Goal: Task Accomplishment & Management: Manage account settings

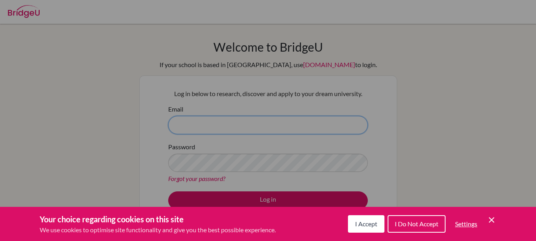
type input "k.soubeiga@iso.bf"
click at [364, 219] on button "I Accept" at bounding box center [366, 223] width 36 height 17
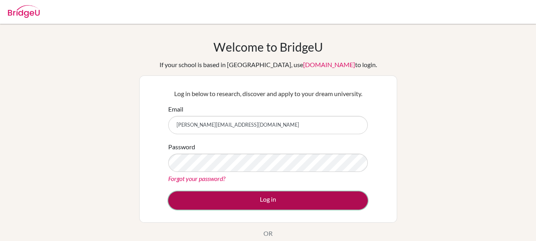
click at [249, 199] on button "Log in" at bounding box center [267, 200] width 199 height 18
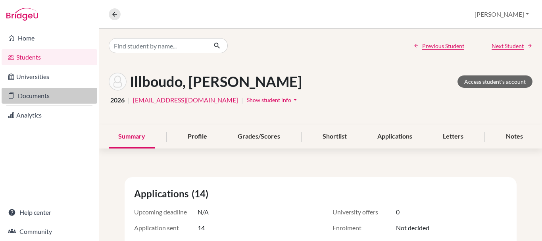
click at [20, 96] on link "Documents" at bounding box center [50, 96] width 96 height 16
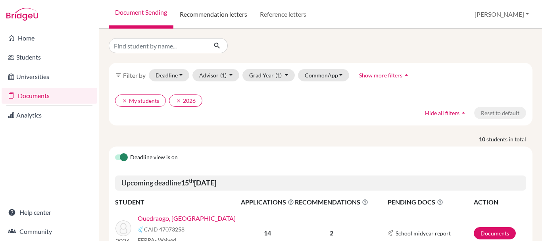
click at [231, 19] on link "Recommendation letters" at bounding box center [213, 14] width 80 height 29
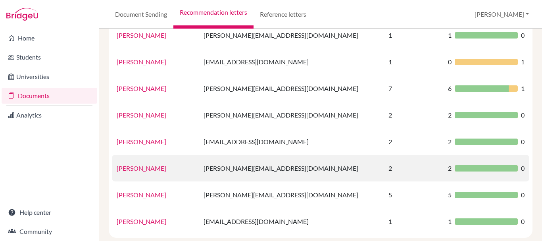
scroll to position [105, 0]
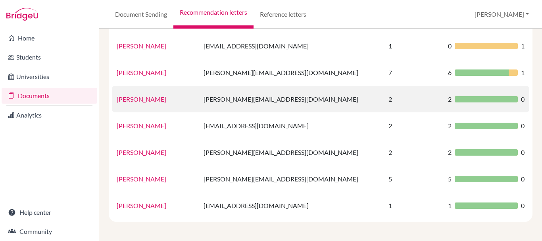
click at [144, 99] on link "John Anderson" at bounding box center [142, 99] width 50 height 8
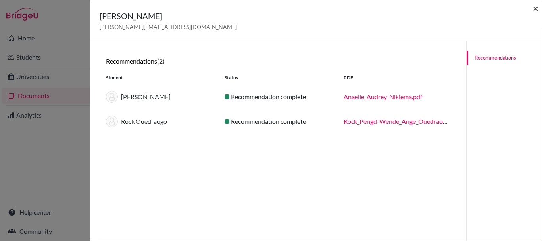
click at [537, 10] on span "×" at bounding box center [536, 7] width 6 height 11
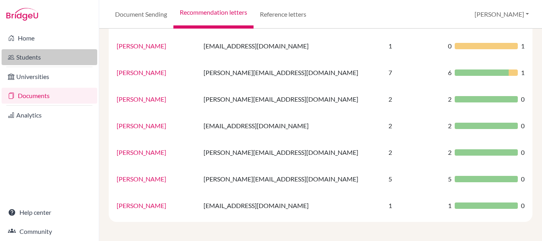
click at [33, 51] on link "Students" at bounding box center [50, 57] width 96 height 16
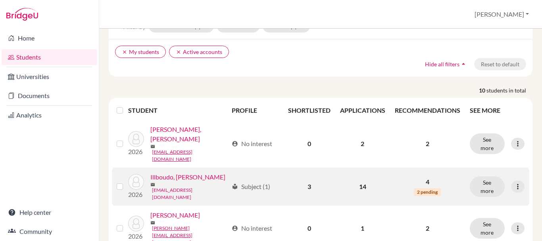
scroll to position [79, 0]
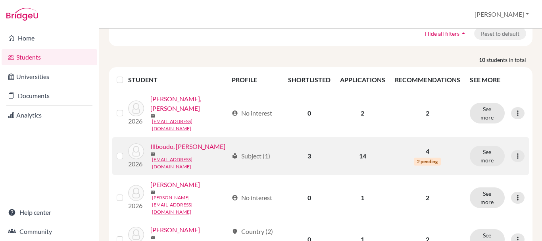
click at [177, 142] on link "Illboudo, [PERSON_NAME]" at bounding box center [187, 147] width 75 height 10
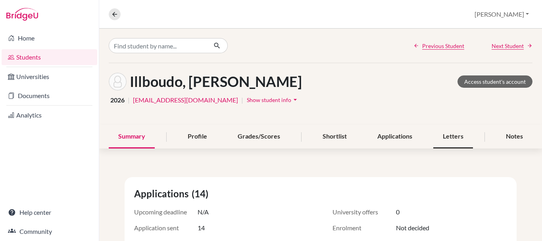
click at [460, 137] on div "Letters" at bounding box center [453, 136] width 40 height 23
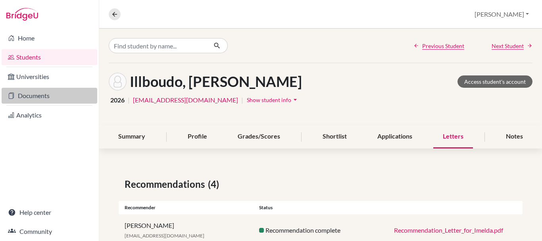
click at [38, 97] on link "Documents" at bounding box center [50, 96] width 96 height 16
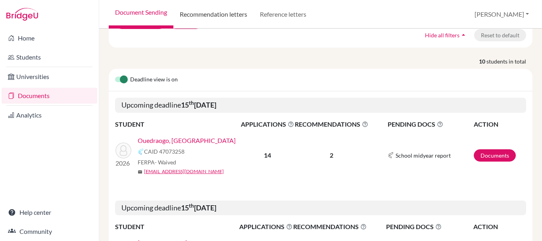
scroll to position [40, 0]
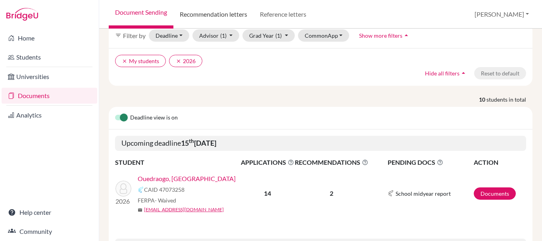
click at [231, 13] on link "Recommendation letters" at bounding box center [213, 14] width 80 height 29
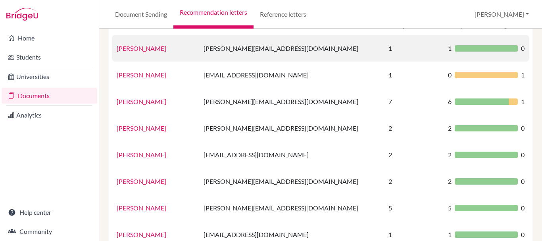
scroll to position [79, 0]
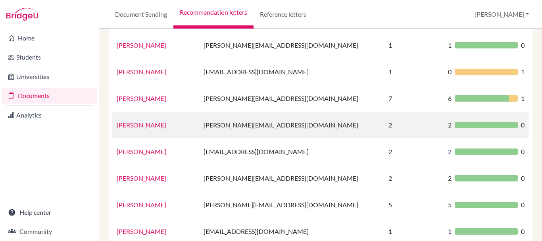
click at [146, 123] on link "John Anderson" at bounding box center [142, 125] width 50 height 8
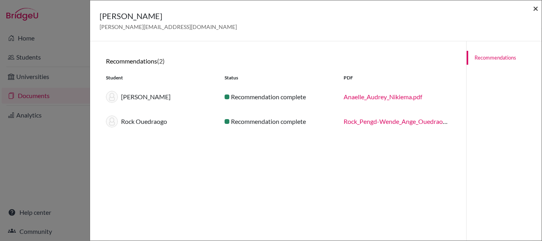
click at [537, 8] on span "×" at bounding box center [536, 7] width 6 height 11
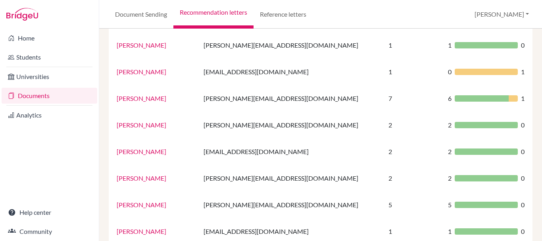
click at [42, 96] on link "Documents" at bounding box center [50, 96] width 96 height 16
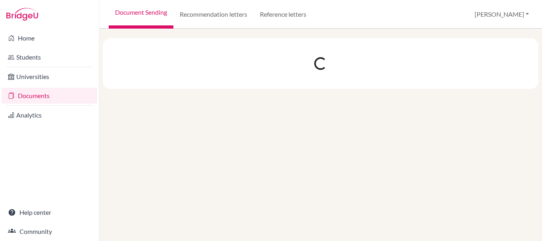
click at [141, 10] on link "Document Sending" at bounding box center [141, 14] width 65 height 29
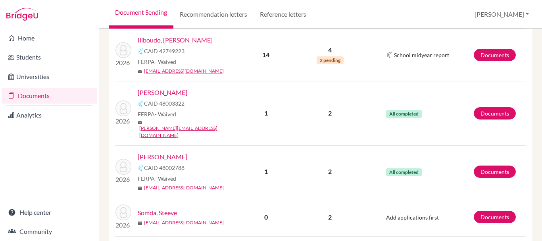
scroll to position [436, 0]
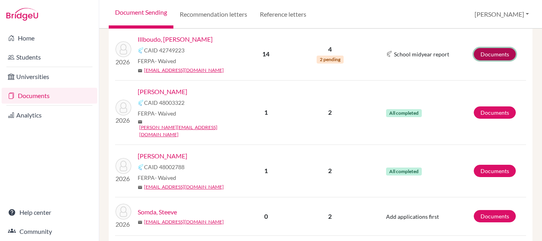
click at [487, 55] on link "Documents" at bounding box center [494, 54] width 42 height 12
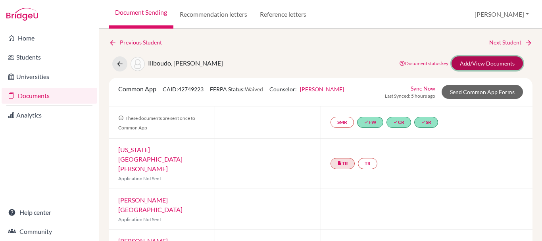
click at [484, 63] on link "Add/View Documents" at bounding box center [486, 63] width 71 height 14
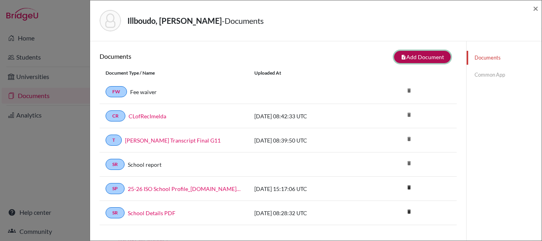
click at [416, 52] on button "note_add Add Document" at bounding box center [422, 57] width 57 height 12
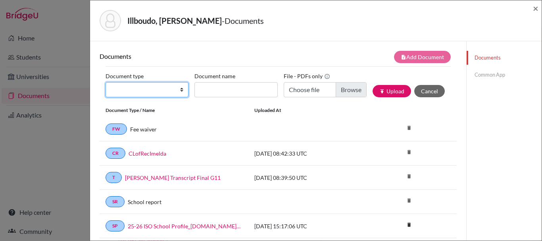
click at [177, 85] on select "Change explanation for Common App reports Counselor recommendation Internationa…" at bounding box center [146, 89] width 83 height 15
select select "5"
click at [105, 82] on select "Change explanation for Common App reports Counselor recommendation Internationa…" at bounding box center [146, 89] width 83 height 15
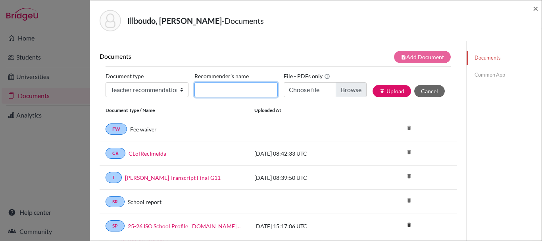
click at [234, 92] on input "Recommender's name" at bounding box center [235, 89] width 83 height 15
type input "John Anderson"
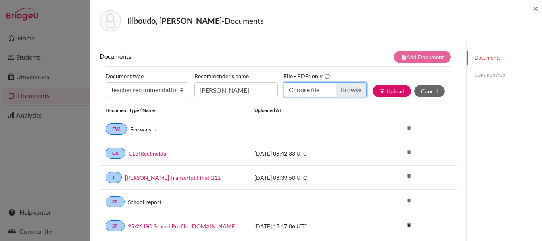
click at [337, 91] on input "Choose file" at bounding box center [325, 89] width 83 height 15
click at [334, 89] on input "Choose file" at bounding box center [325, 89] width 83 height 15
type input "C:\fakepath\Wendyam Imelda John Rec.pdf"
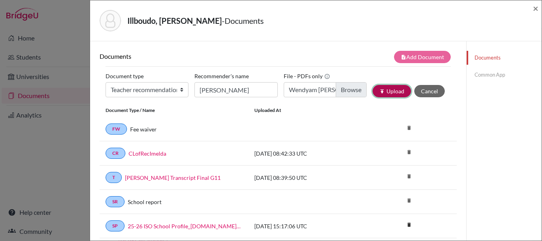
click at [385, 92] on button "publish Upload" at bounding box center [391, 91] width 38 height 12
click at [536, 10] on span "×" at bounding box center [536, 7] width 6 height 11
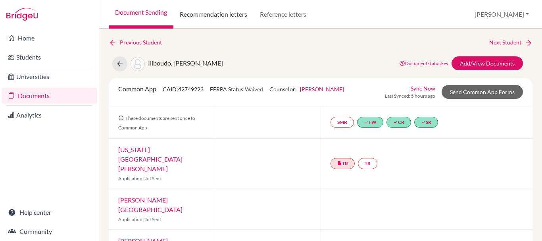
click at [203, 15] on link "Recommendation letters" at bounding box center [213, 14] width 80 height 29
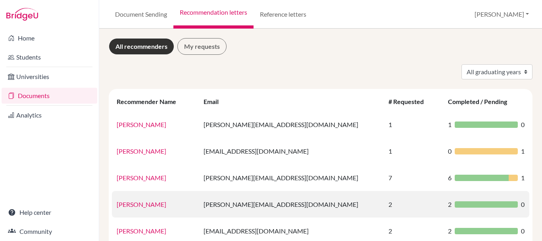
click at [143, 201] on link "[PERSON_NAME]" at bounding box center [142, 204] width 50 height 8
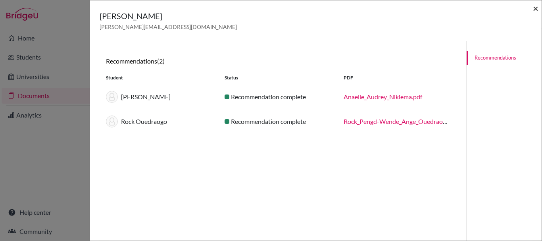
click at [537, 10] on span "×" at bounding box center [536, 7] width 6 height 11
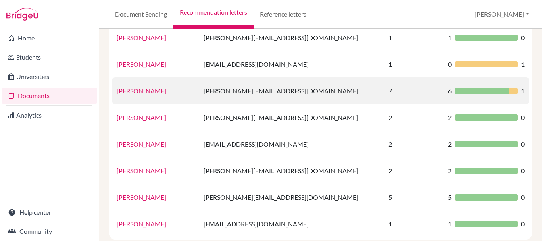
scroll to position [105, 0]
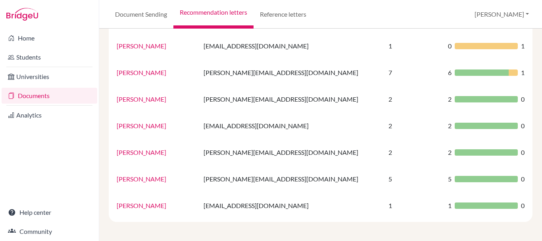
click at [51, 95] on link "Documents" at bounding box center [50, 96] width 96 height 16
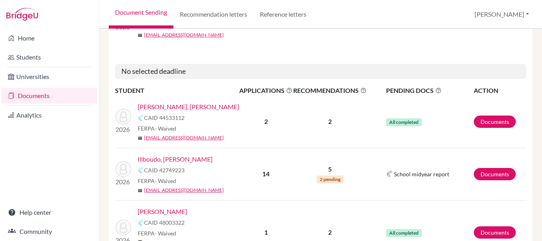
scroll to position [317, 0]
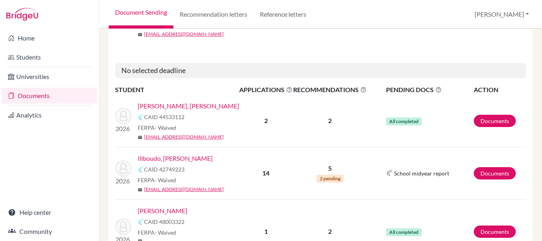
click at [156, 159] on link "Illboudo, [PERSON_NAME]" at bounding box center [175, 158] width 75 height 10
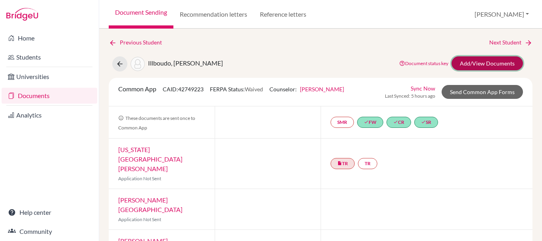
click at [473, 68] on link "Add/View Documents" at bounding box center [486, 63] width 71 height 14
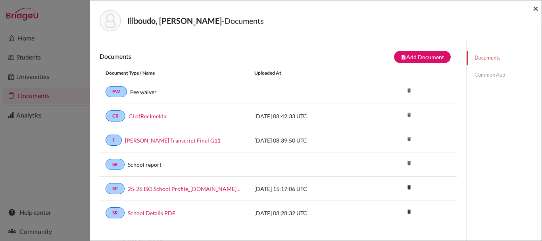
click at [533, 7] on span "×" at bounding box center [536, 7] width 6 height 11
